Goal: Task Accomplishment & Management: Manage account settings

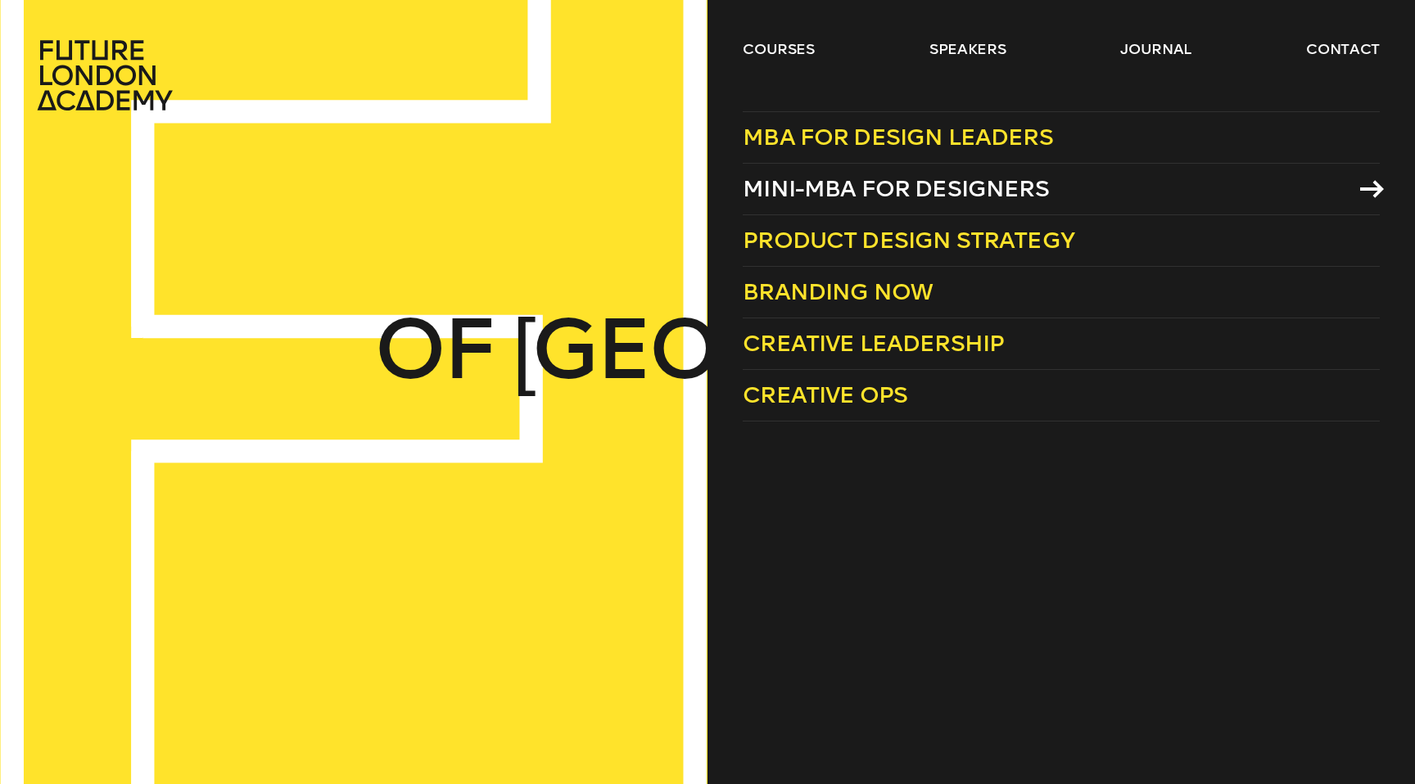
click at [804, 192] on span "Mini-MBA for Designers" at bounding box center [896, 188] width 306 height 27
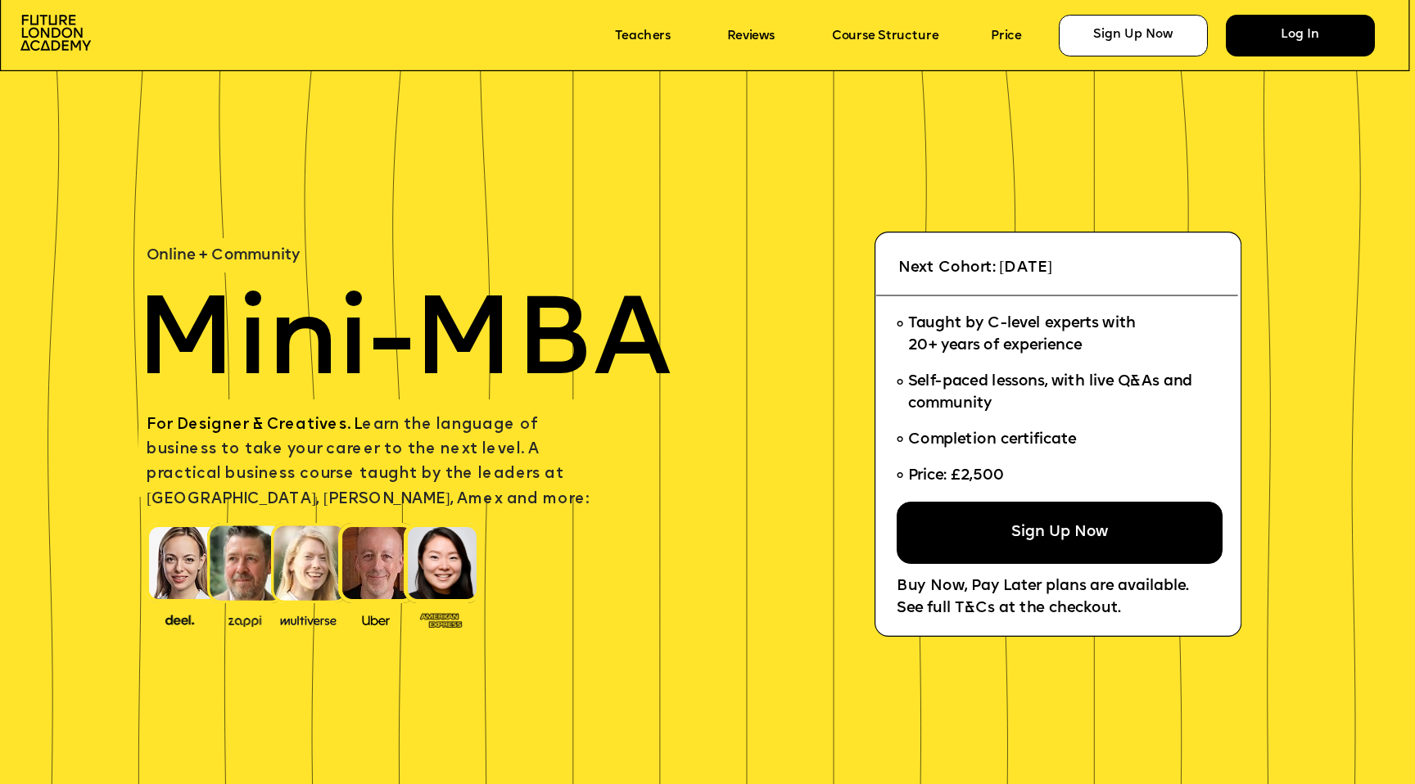
click at [1285, 43] on div "Log In" at bounding box center [1300, 36] width 149 height 42
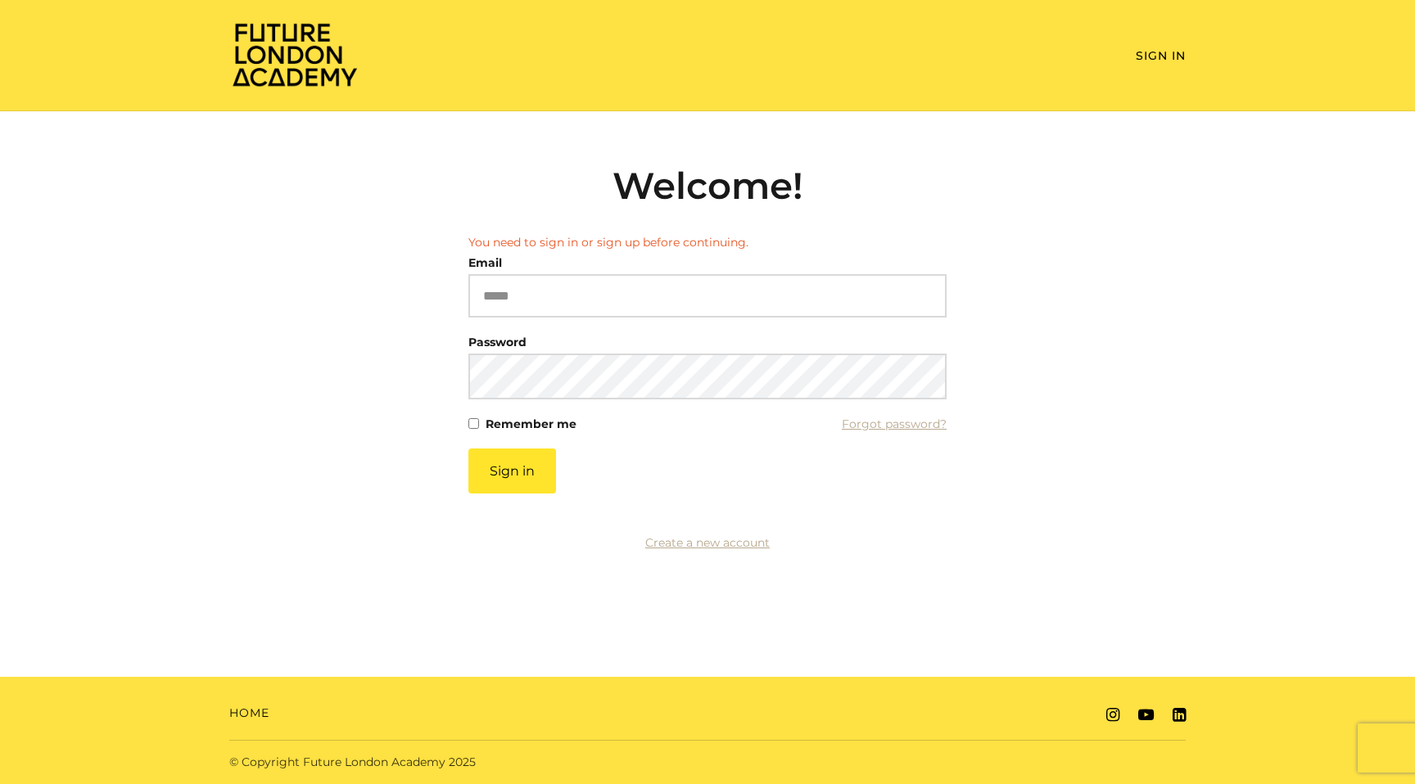
click at [607, 255] on div "Email Please enter a valid email address" at bounding box center [707, 284] width 478 height 66
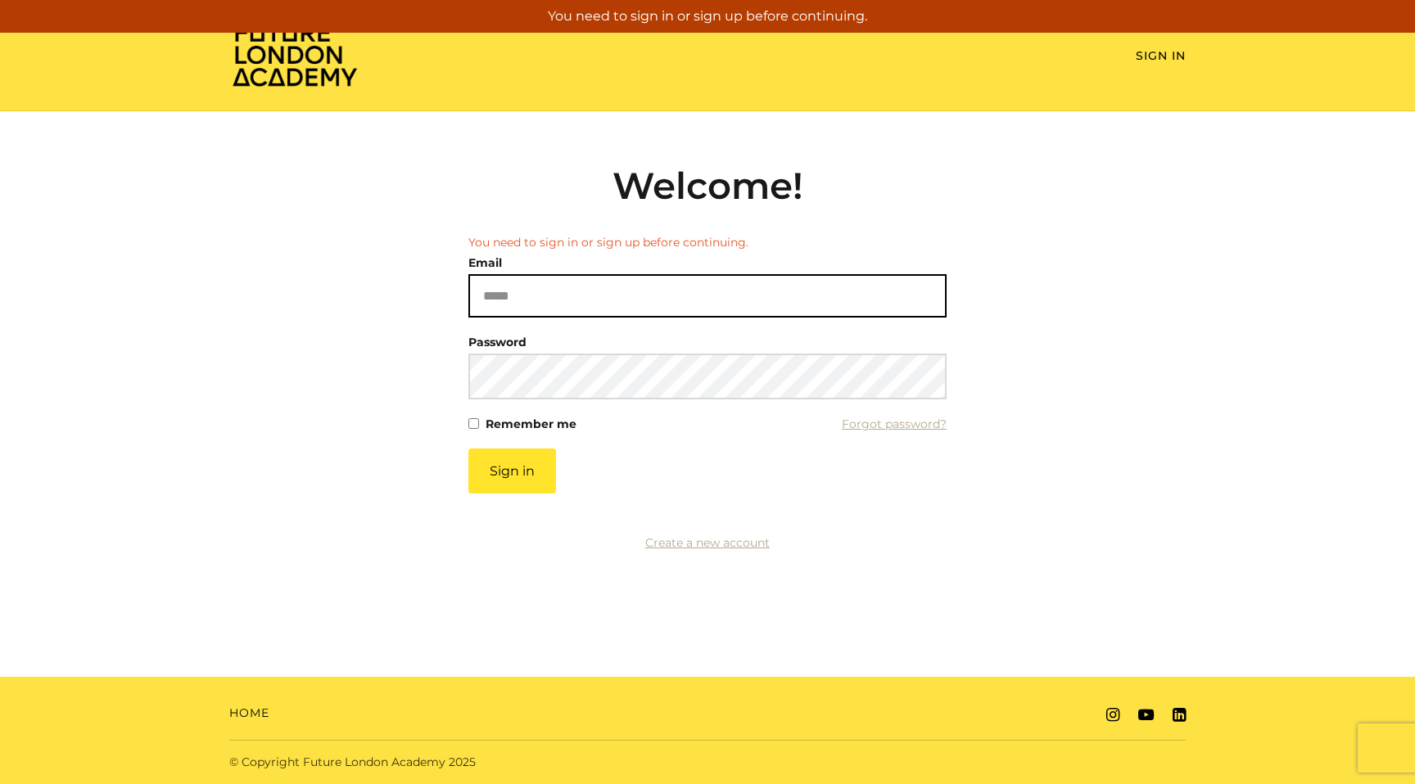
click at [603, 301] on input "Email" at bounding box center [707, 295] width 478 height 43
type input "**********"
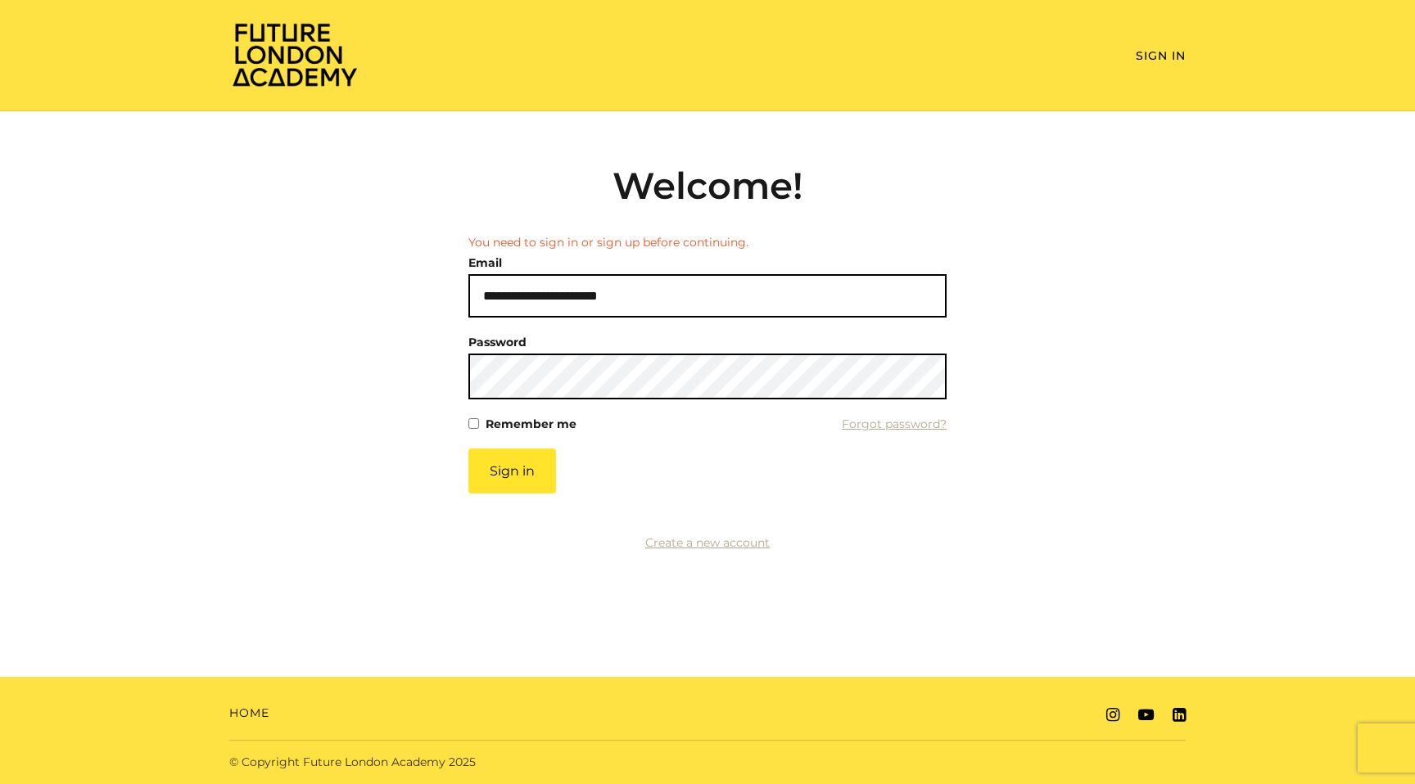
click at [468, 449] on button "Sign in" at bounding box center [512, 471] width 88 height 45
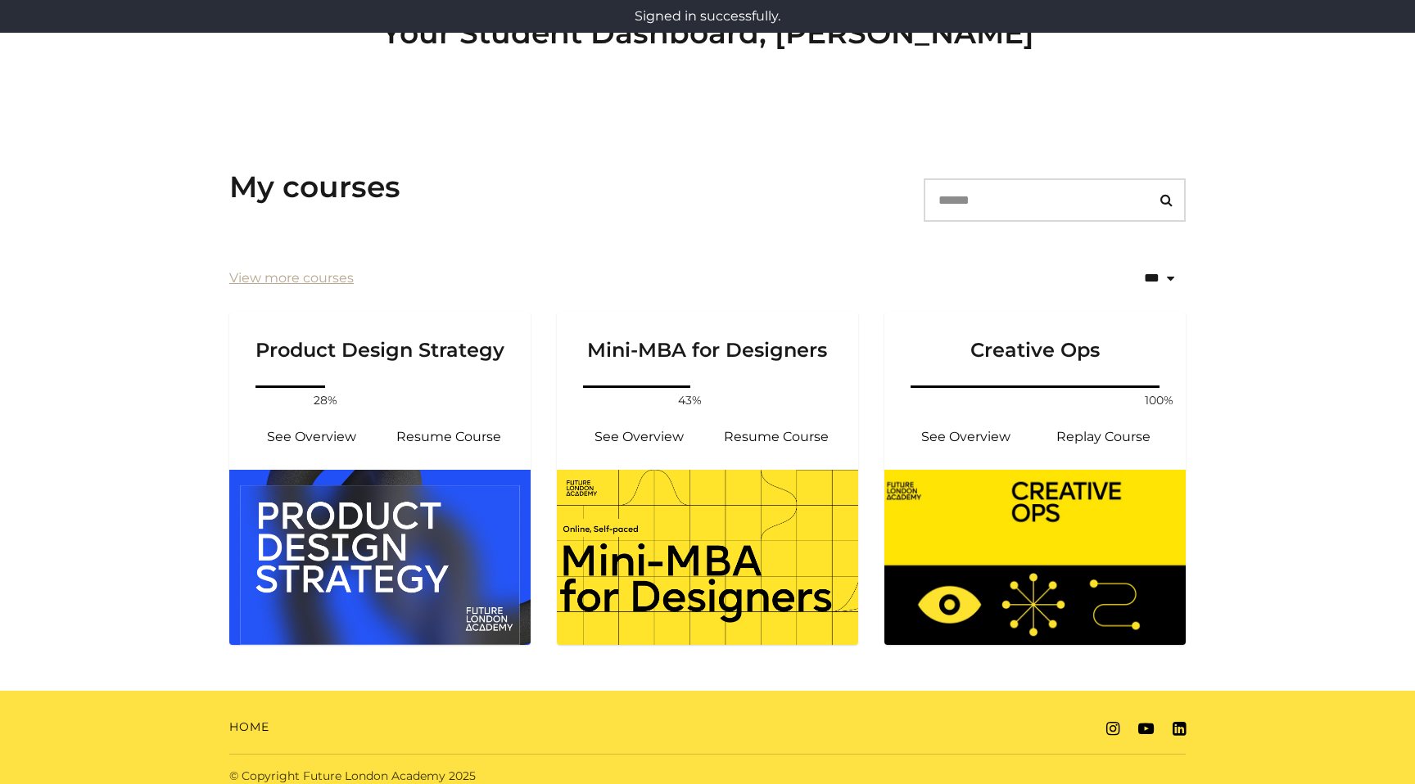
scroll to position [160, 0]
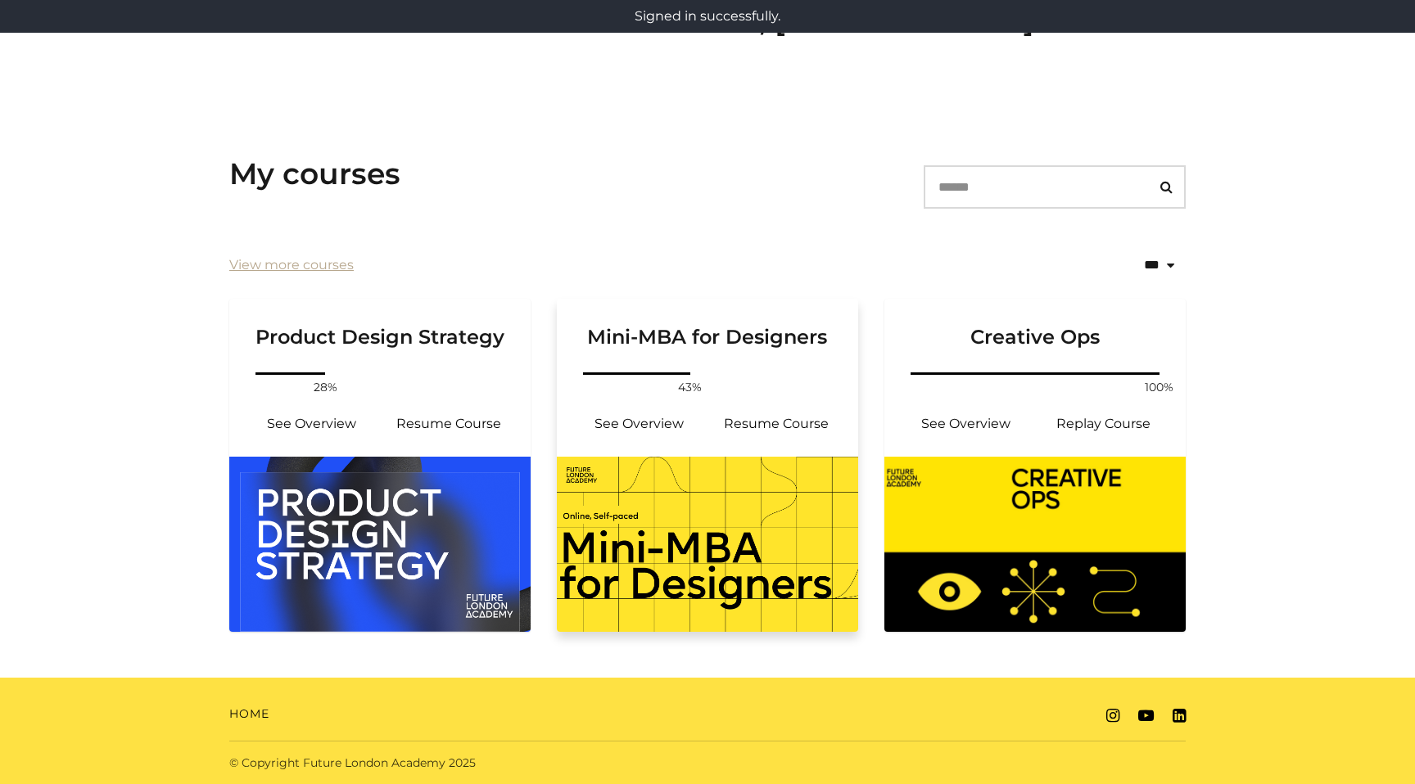
click at [643, 479] on img at bounding box center [707, 544] width 301 height 175
